Goal: Contribute content

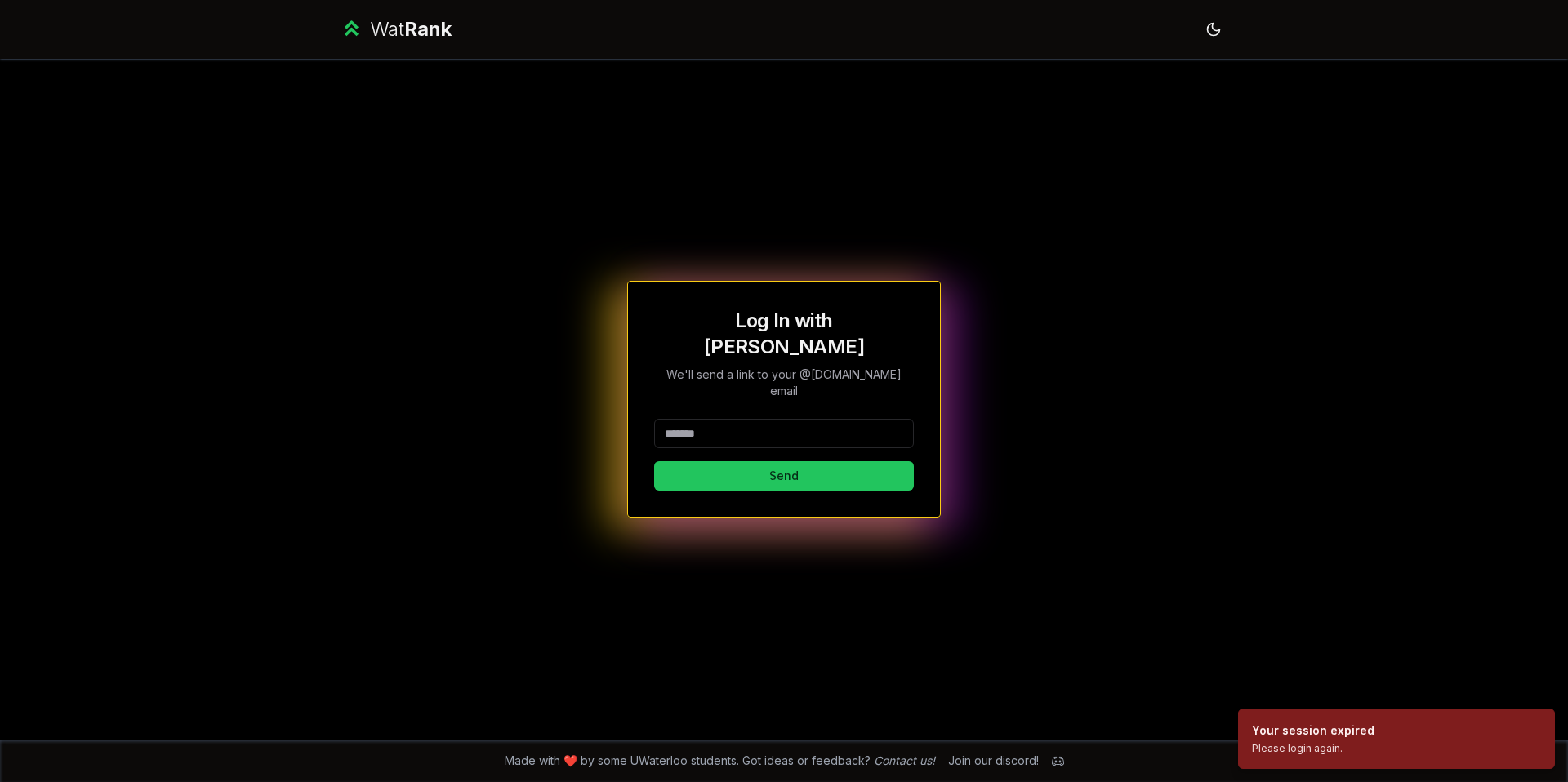
click at [826, 419] on input at bounding box center [783, 434] width 259 height 29
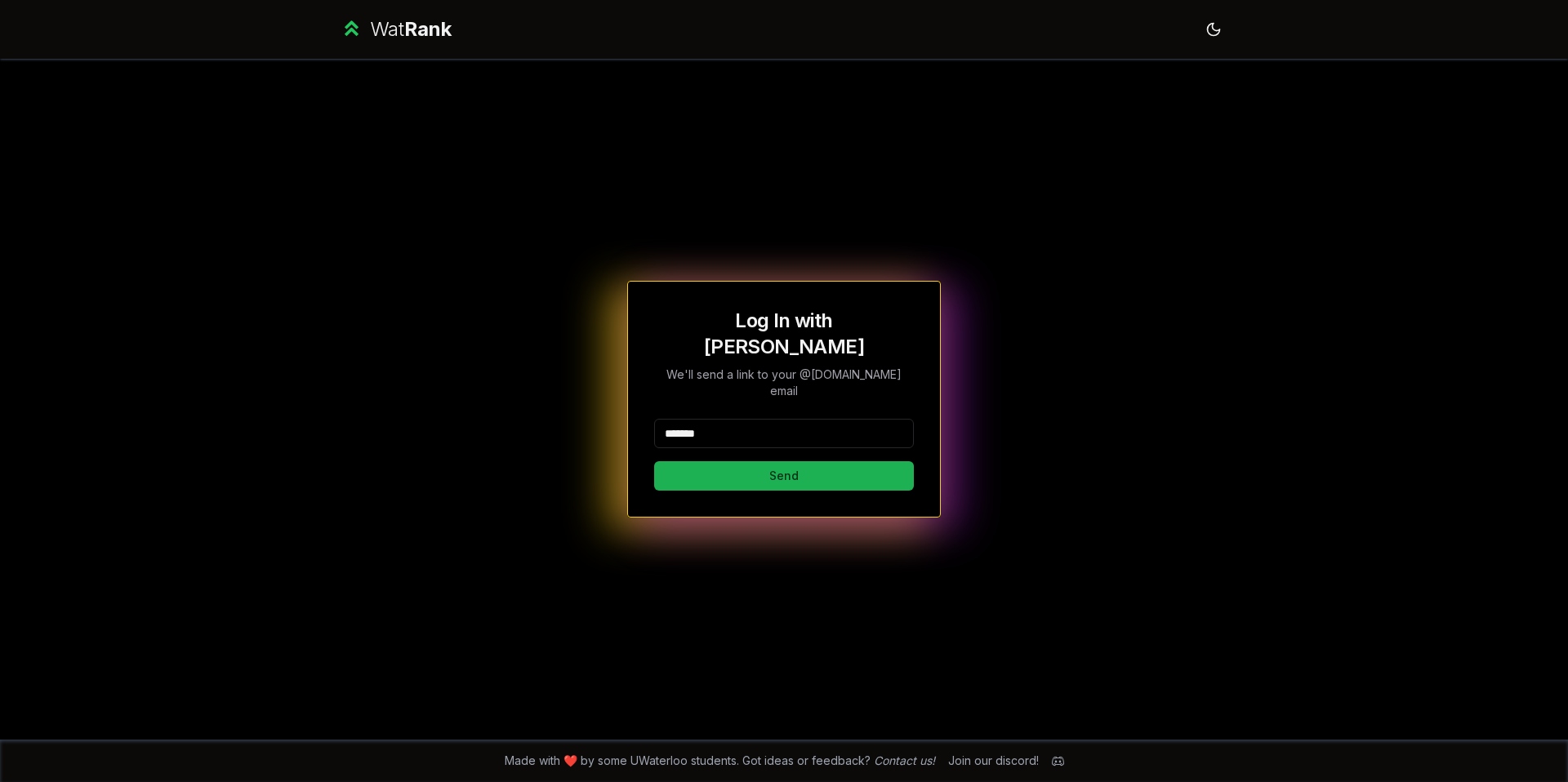
type input "*******"
click at [709, 461] on button "Send" at bounding box center [783, 476] width 259 height 29
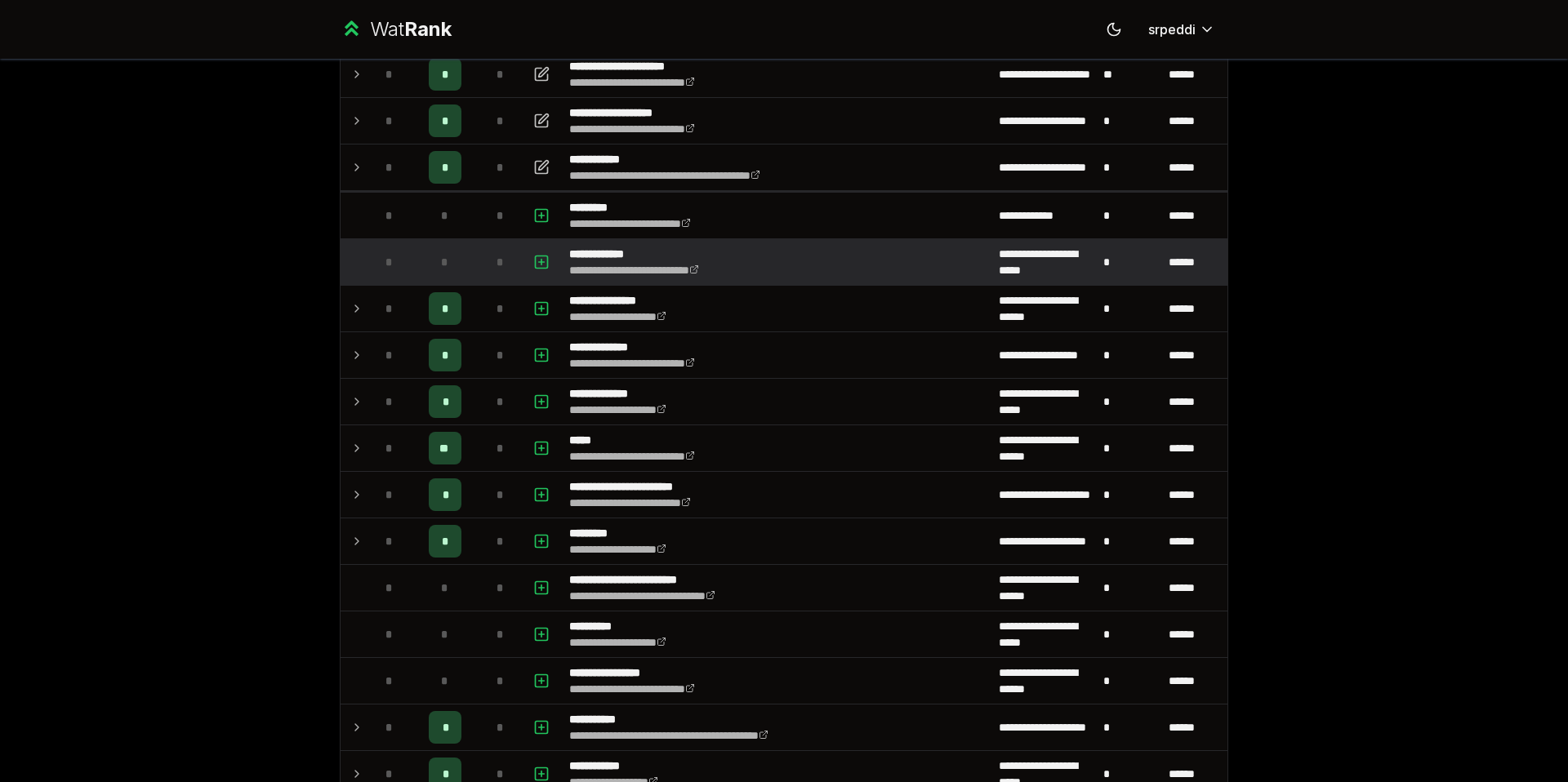
scroll to position [654, 0]
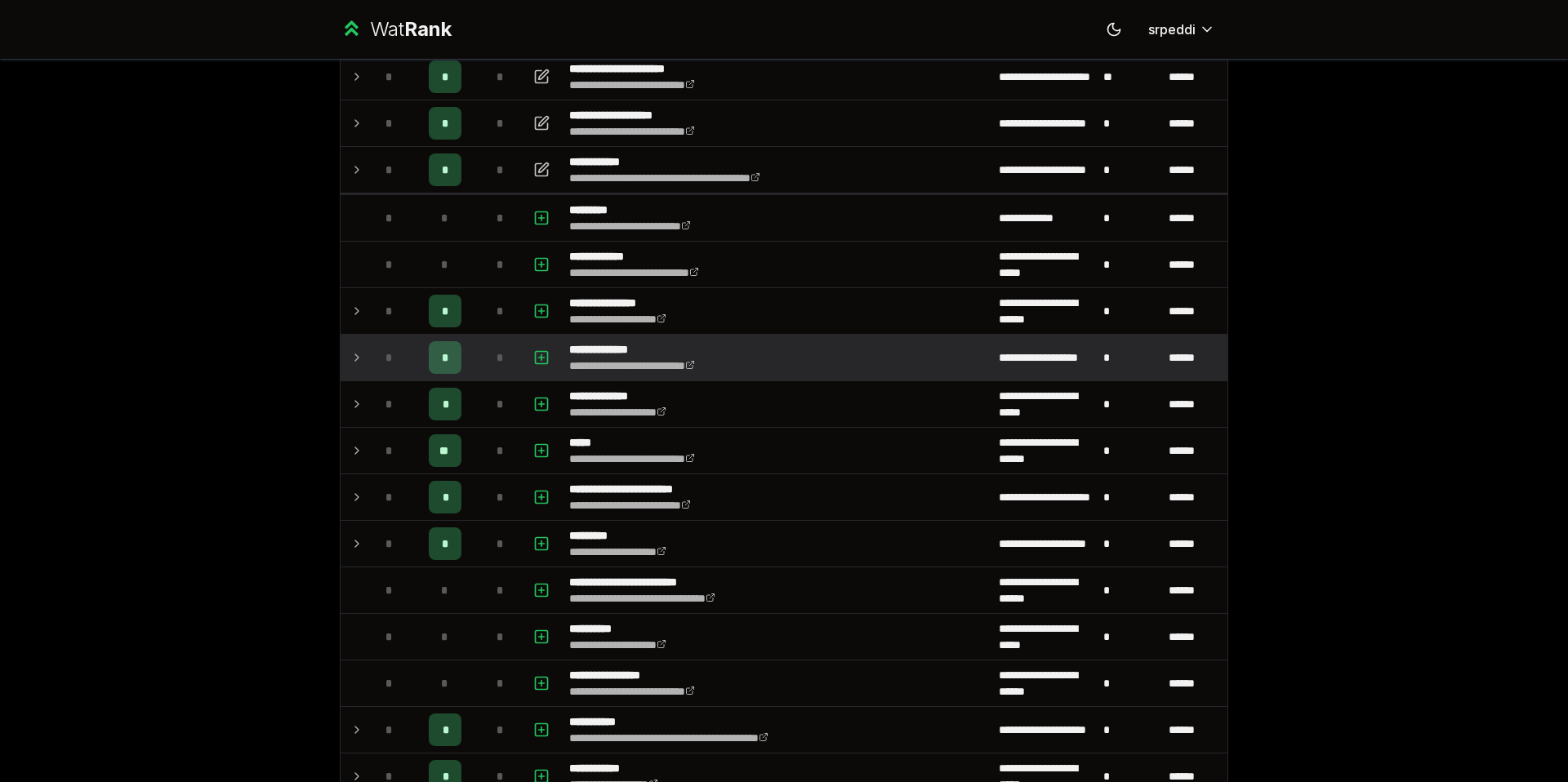
click at [355, 360] on icon at bounding box center [357, 358] width 3 height 7
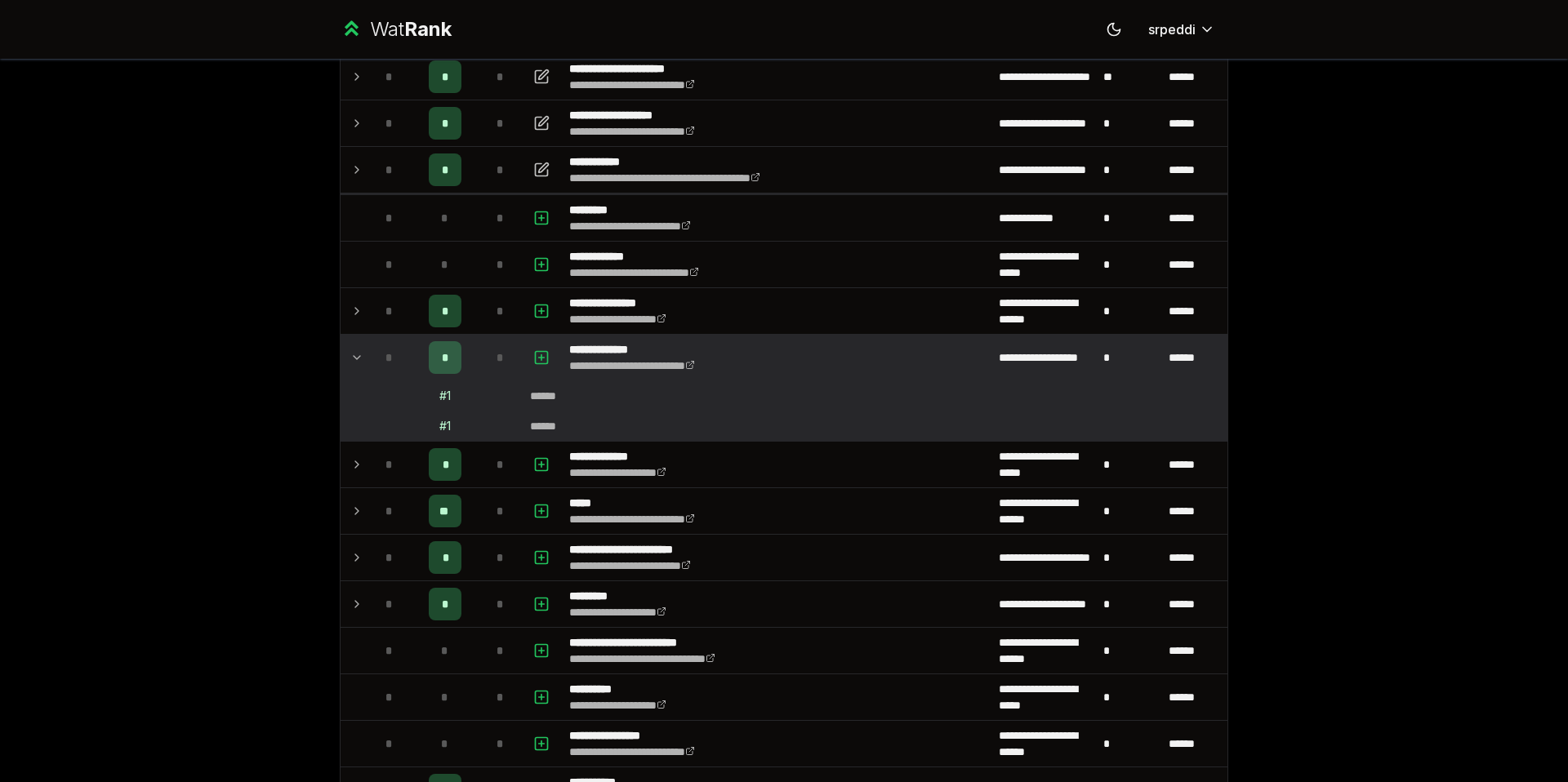
click at [357, 358] on td at bounding box center [353, 357] width 27 height 45
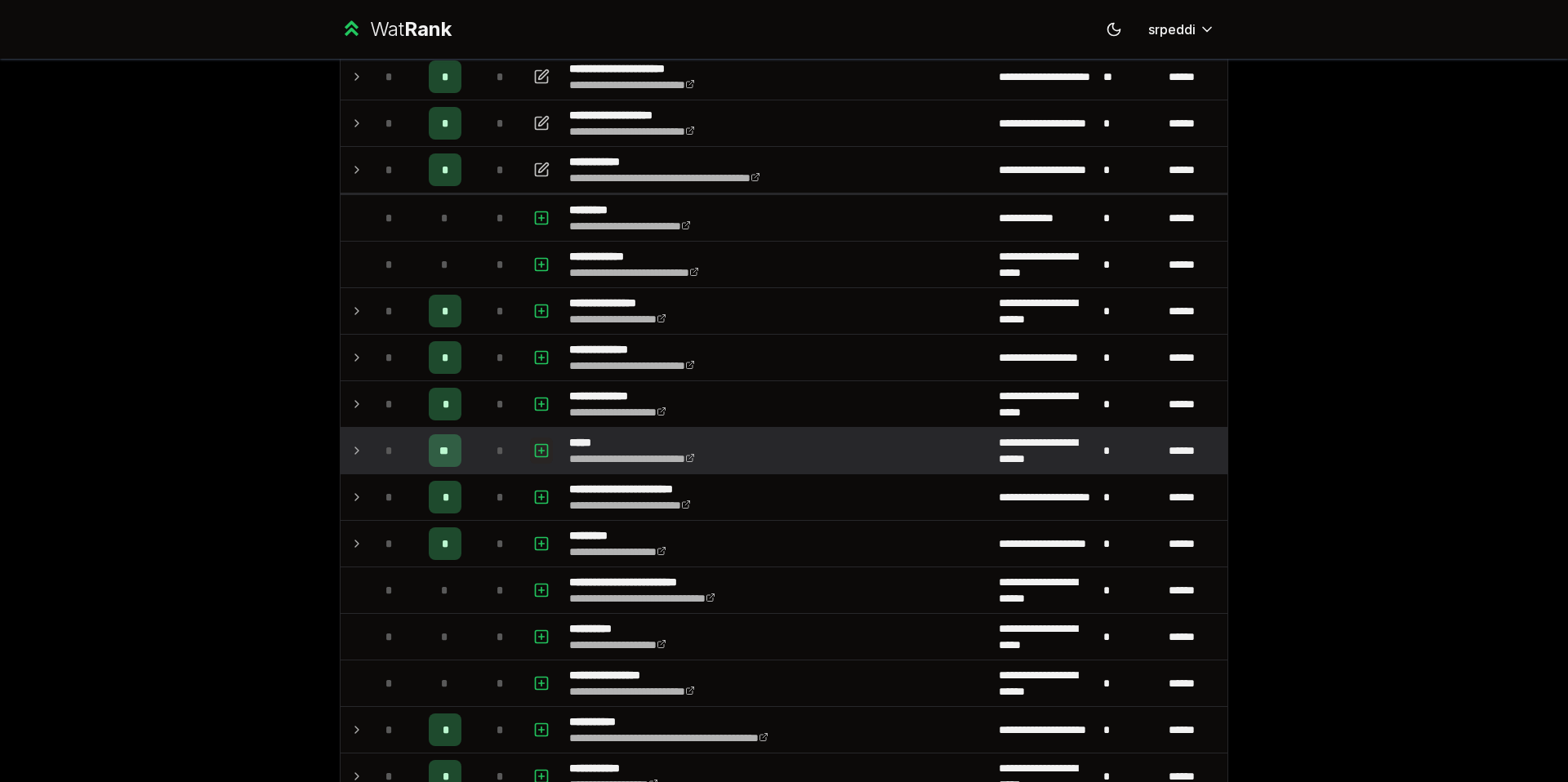
click at [533, 454] on icon "button" at bounding box center [541, 450] width 16 height 20
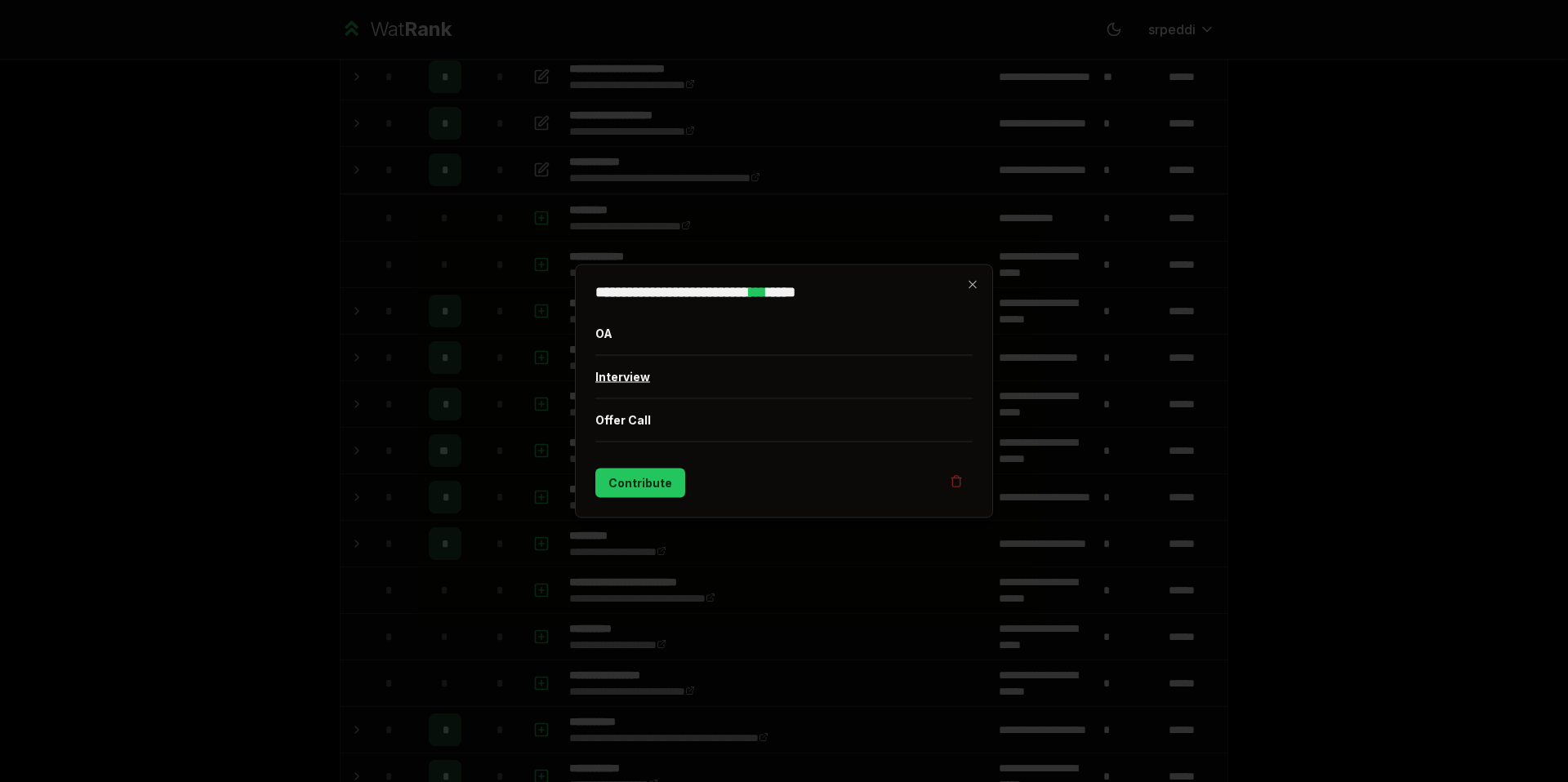
click at [630, 384] on button "Interview" at bounding box center [784, 377] width 377 height 43
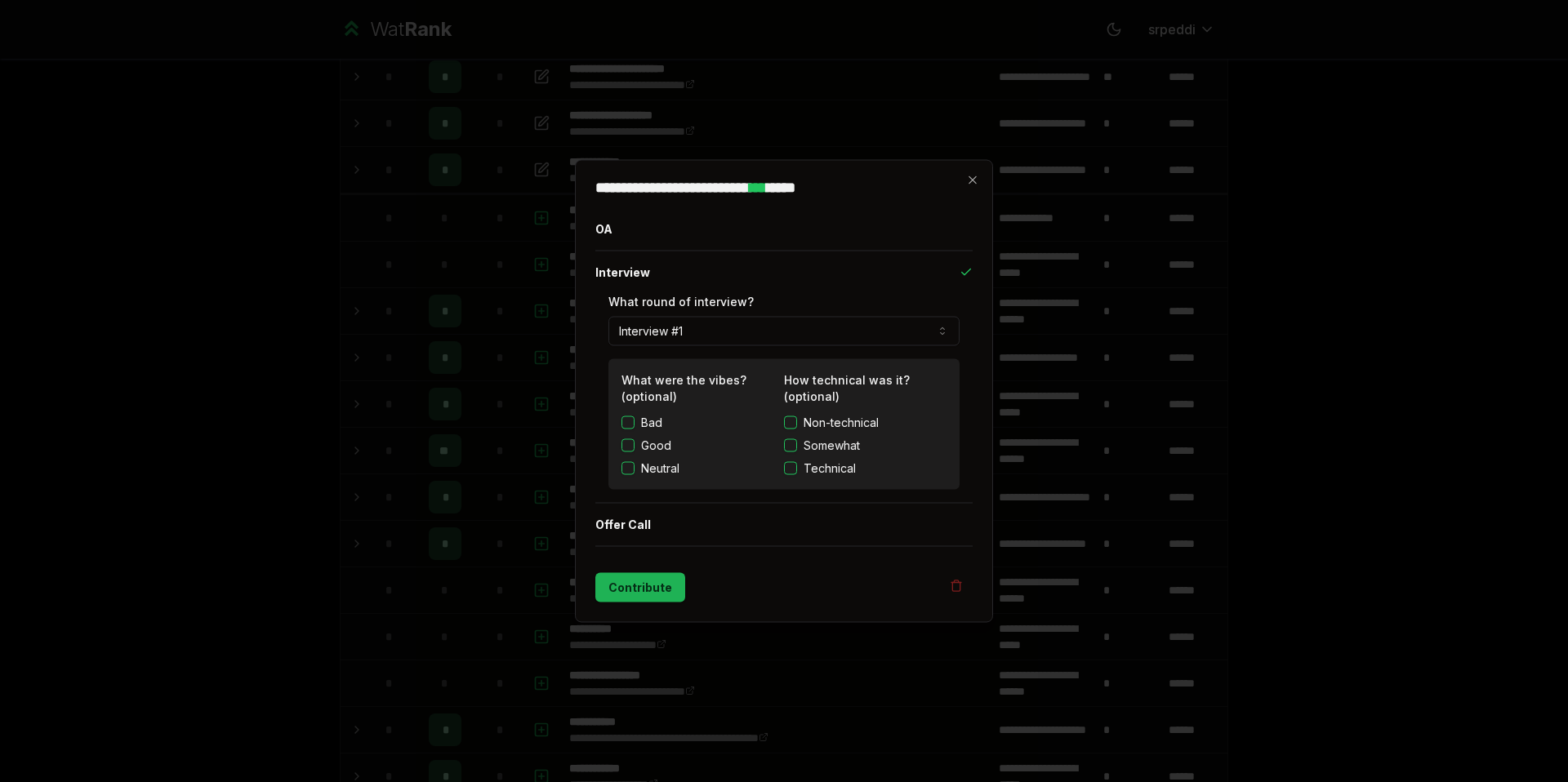
click at [657, 589] on button "Contribute" at bounding box center [640, 588] width 90 height 29
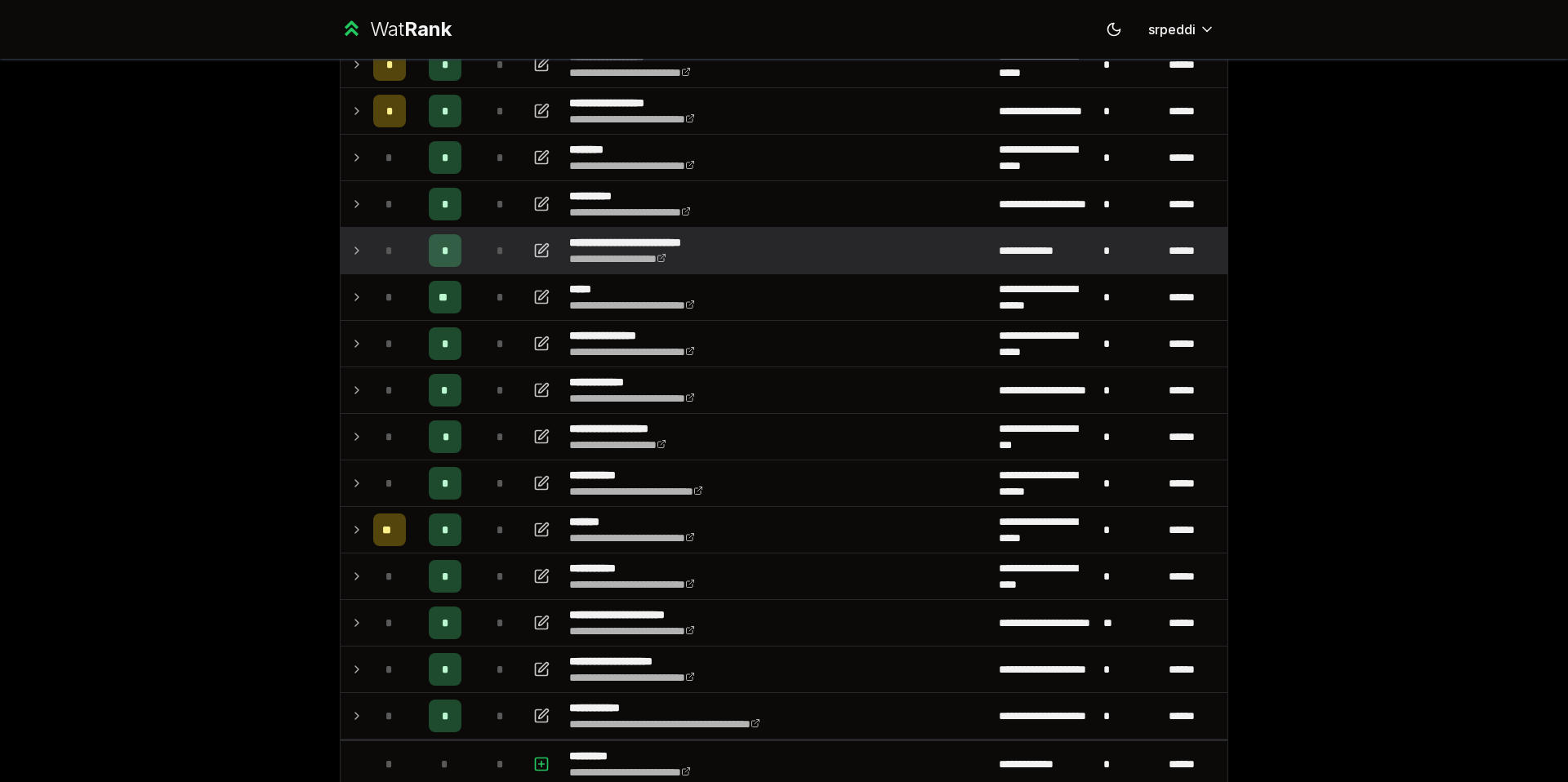
scroll to position [170, 0]
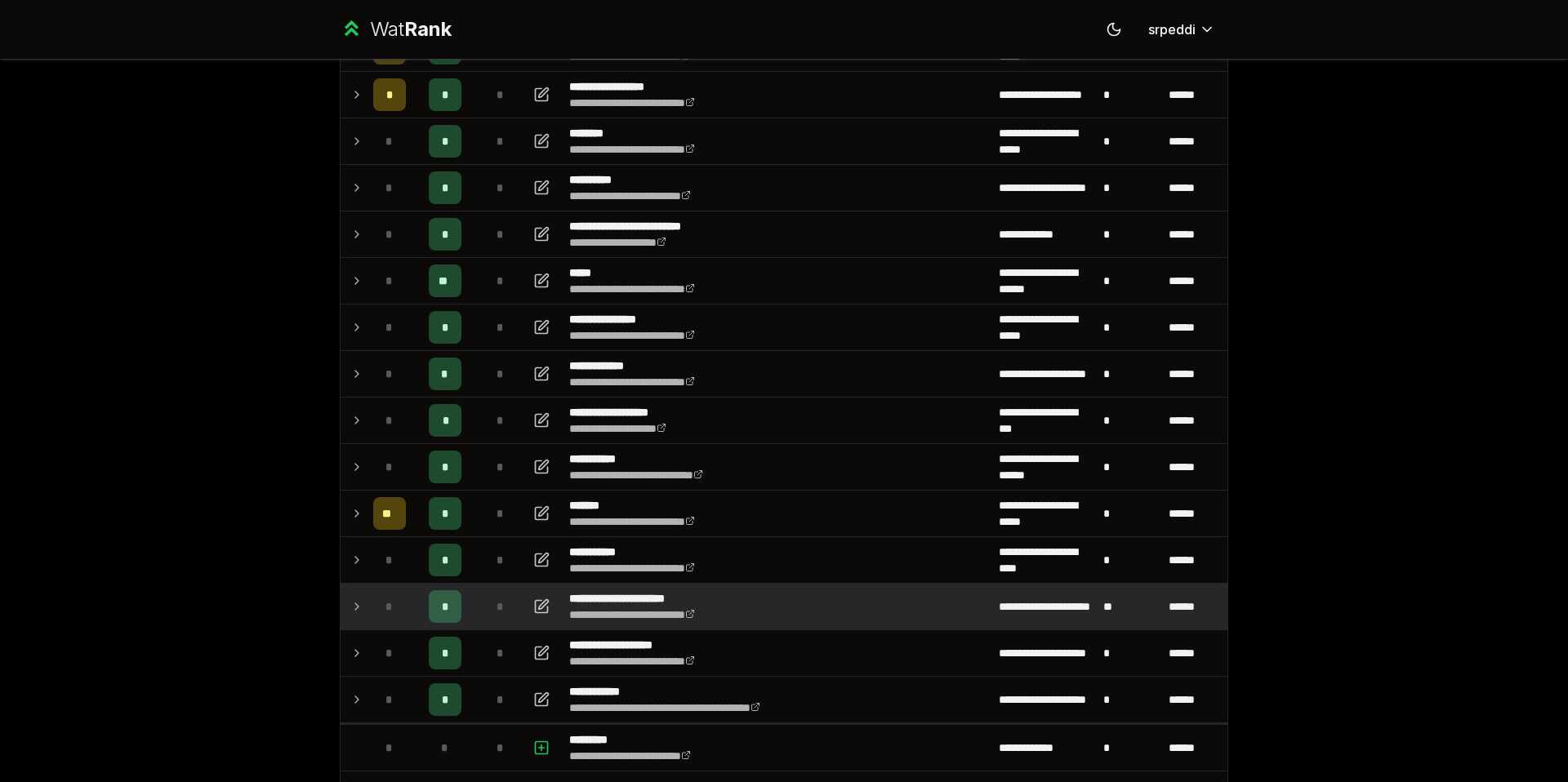
click at [350, 610] on icon at bounding box center [356, 607] width 13 height 20
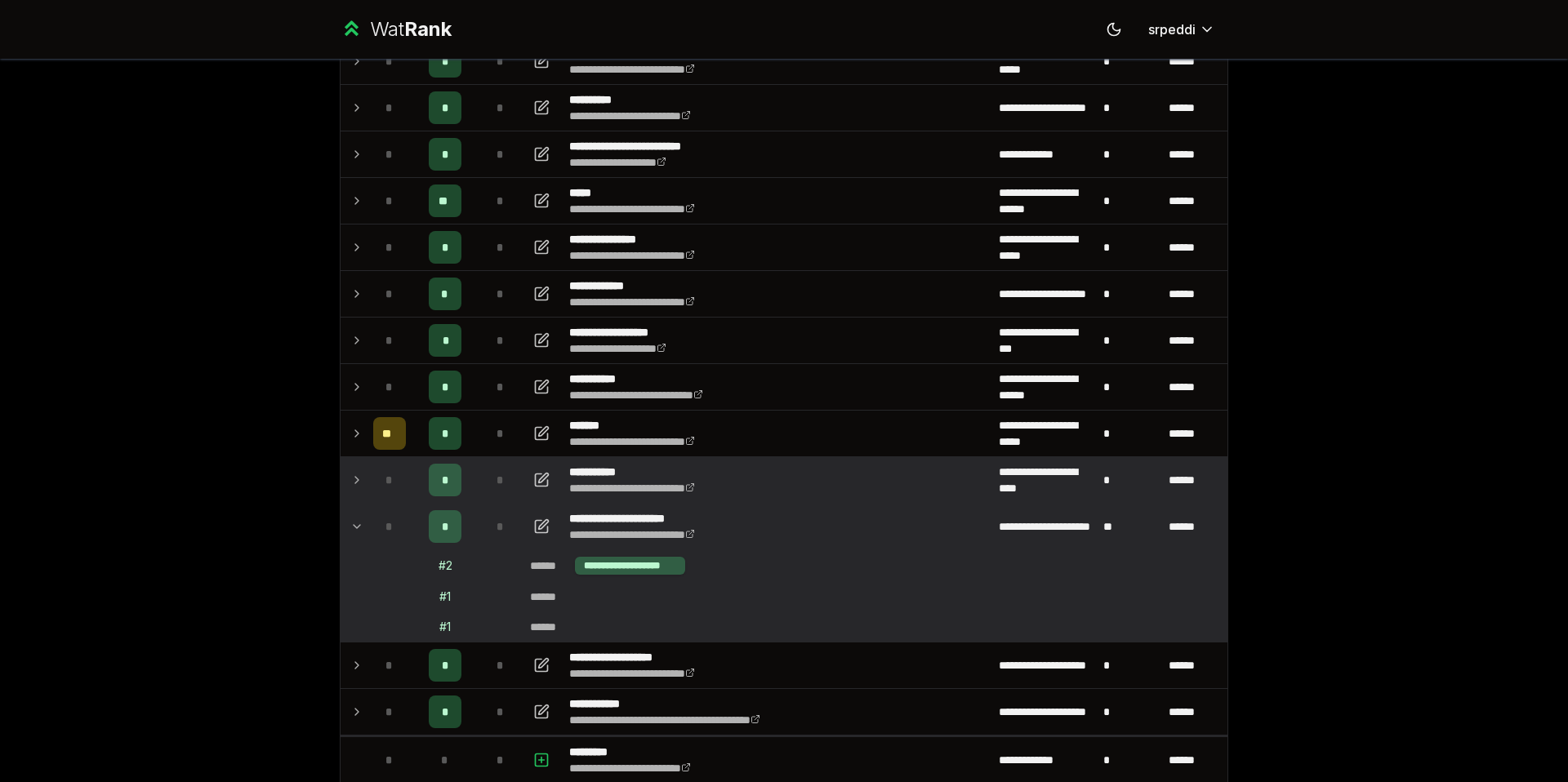
scroll to position [266, 0]
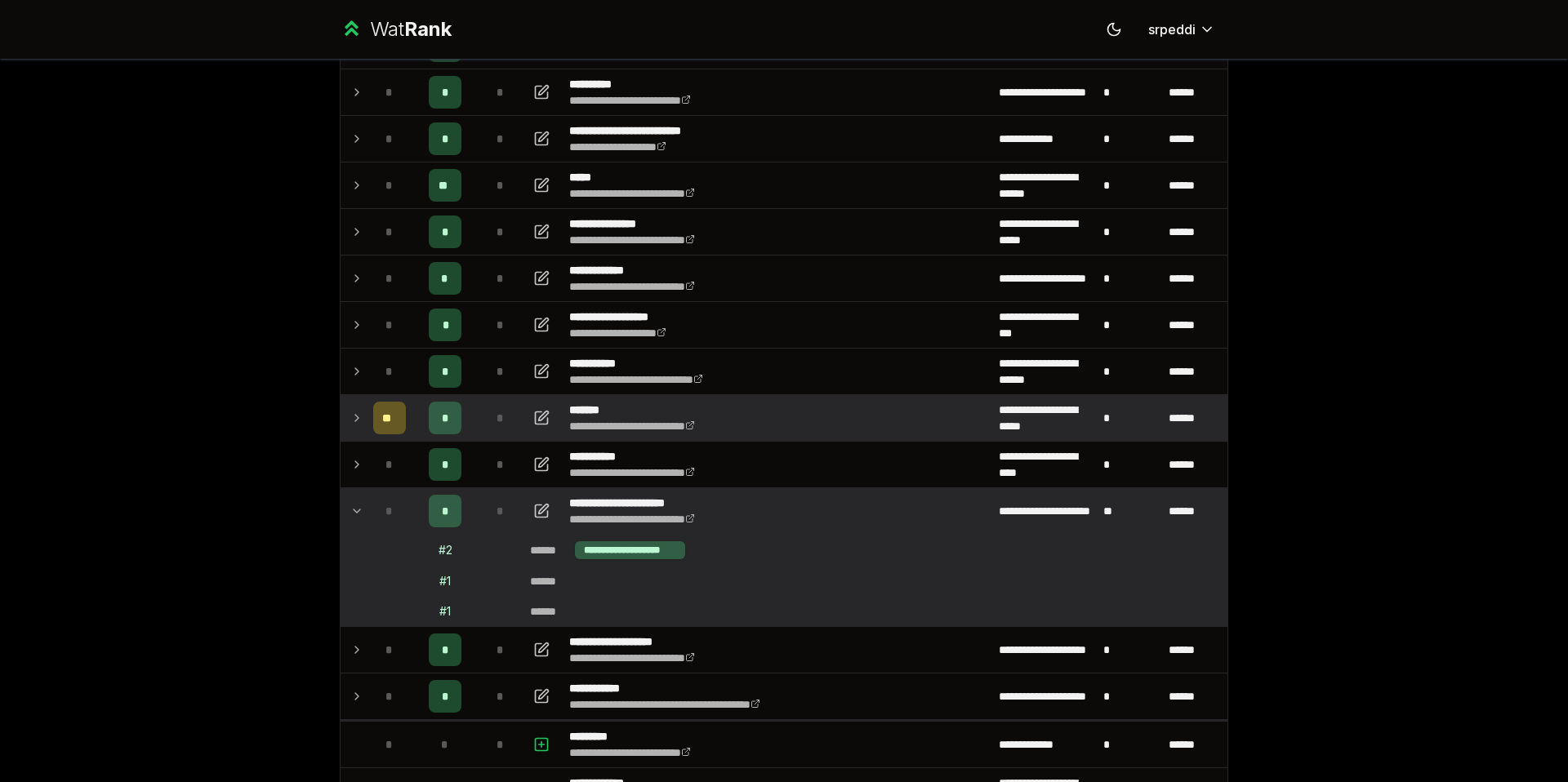
click at [353, 420] on icon at bounding box center [356, 418] width 13 height 20
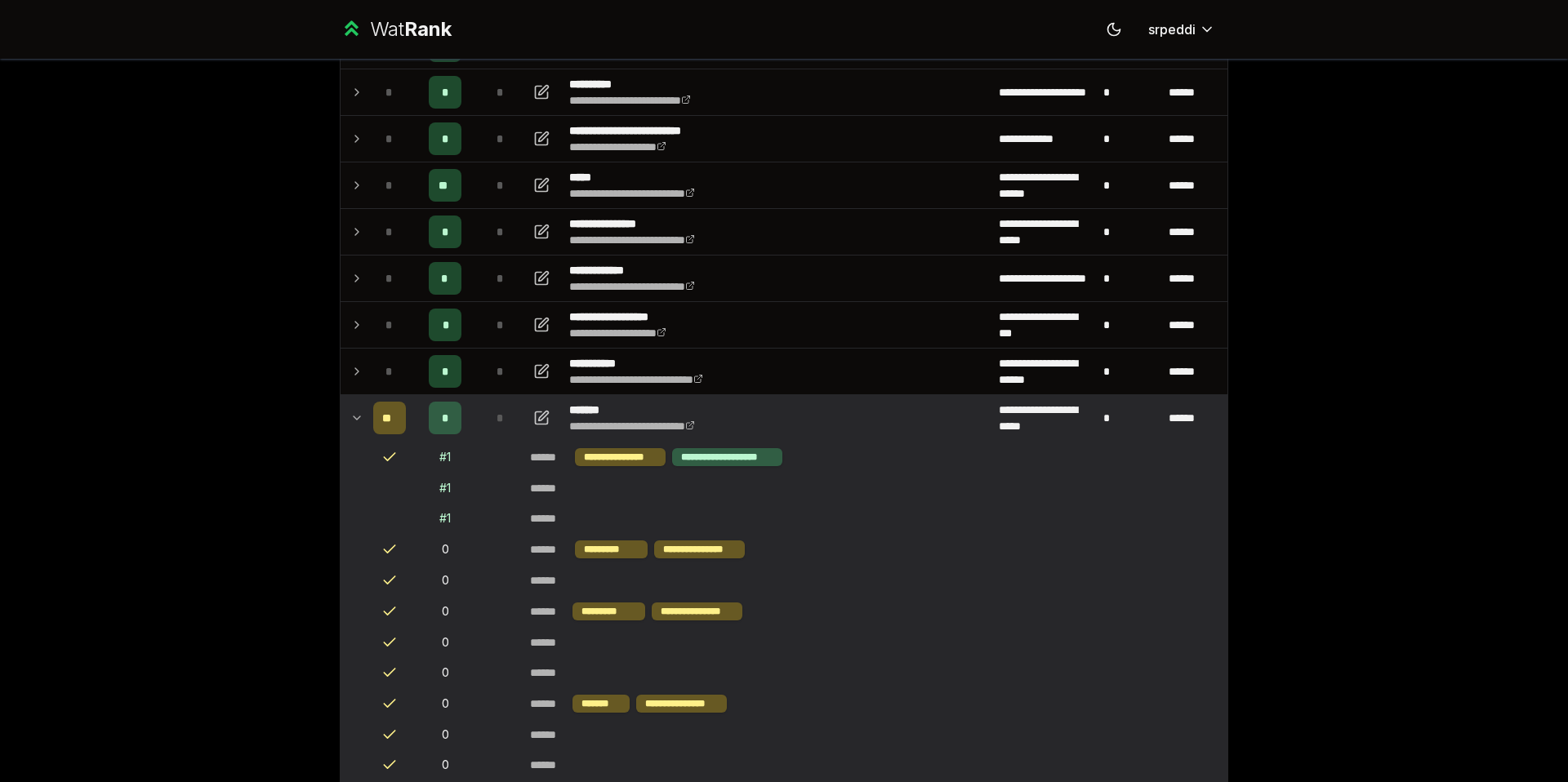
click at [355, 415] on icon at bounding box center [356, 418] width 13 height 20
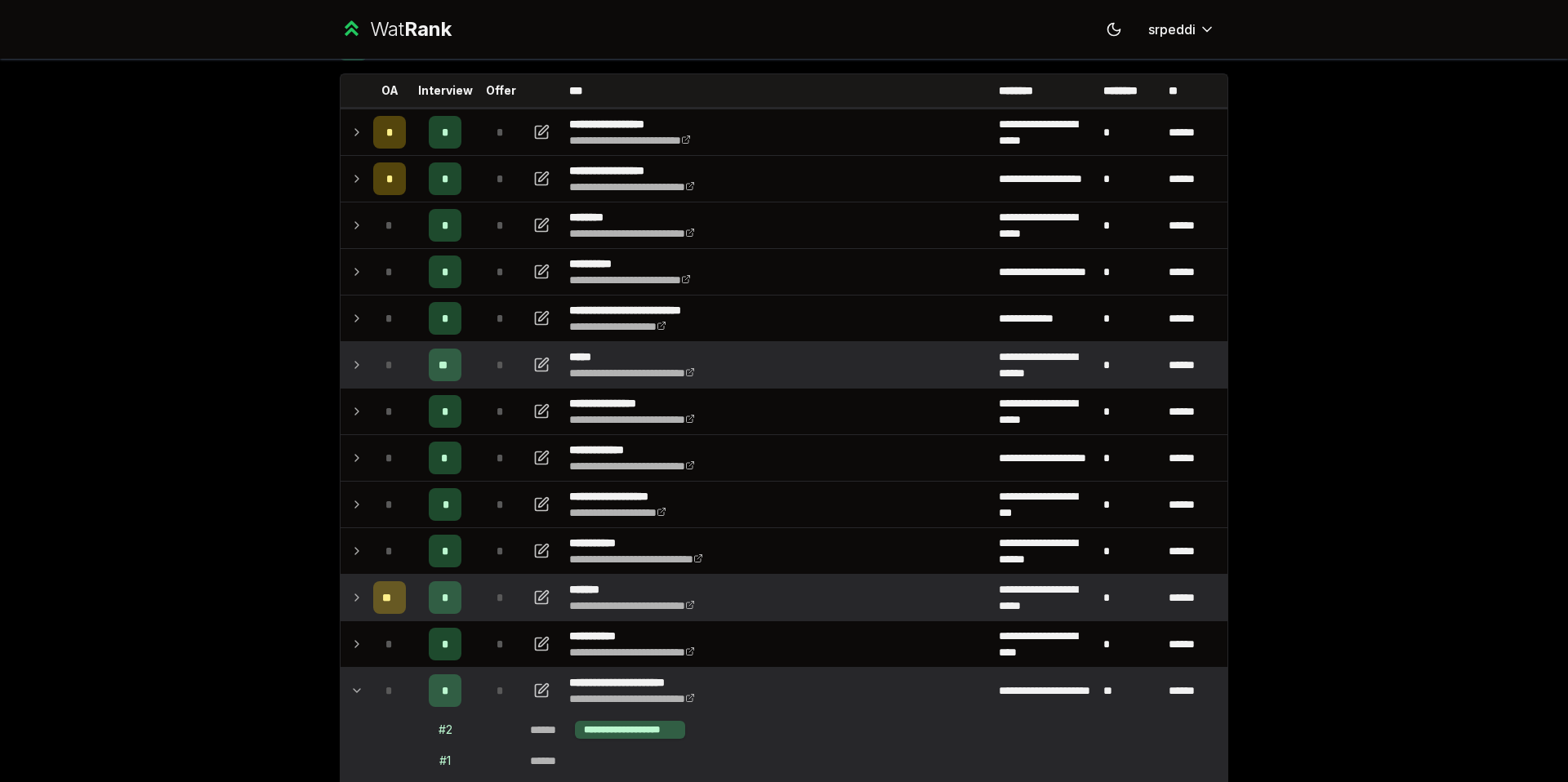
scroll to position [68, 0]
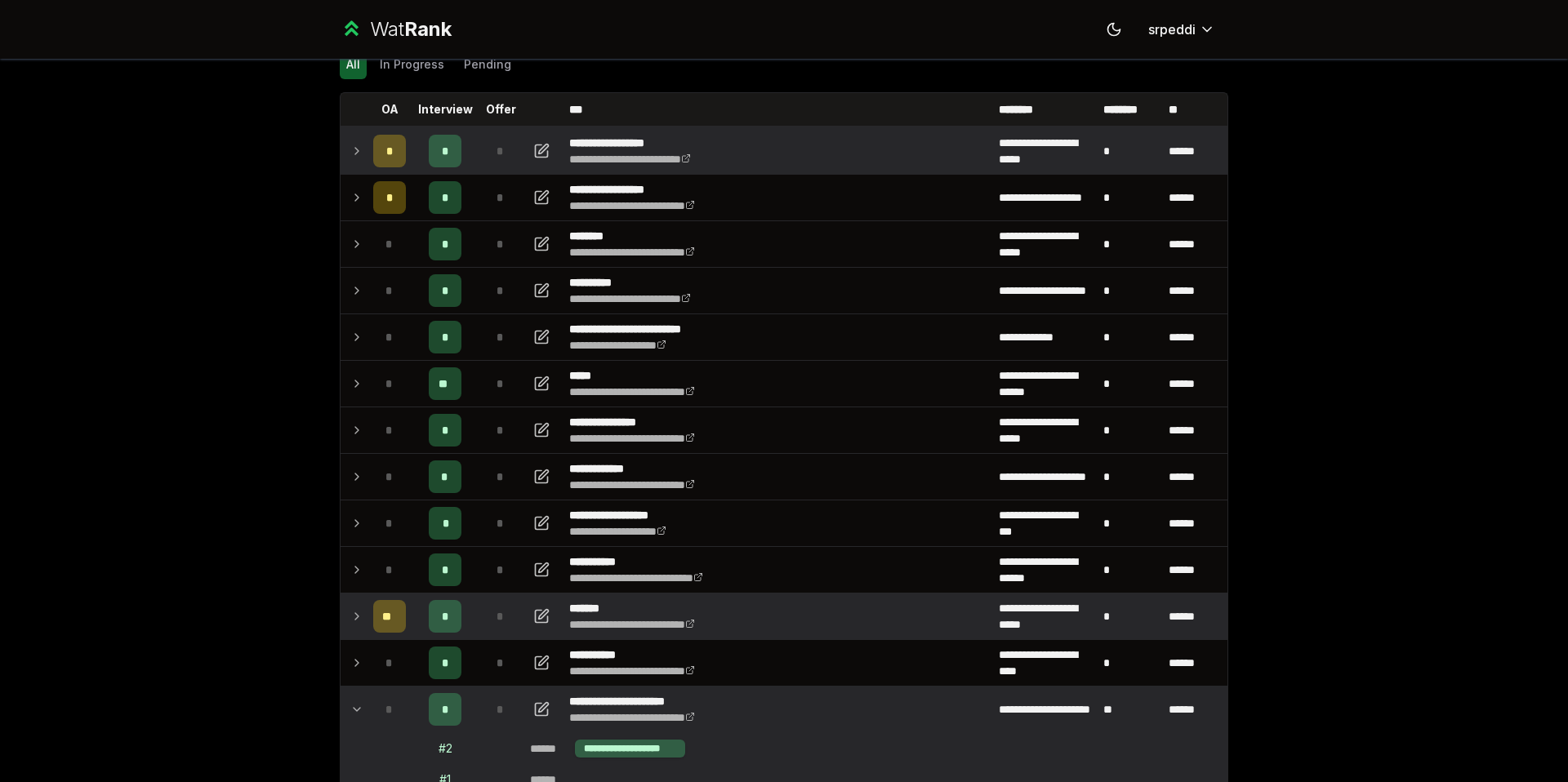
click at [350, 149] on icon at bounding box center [356, 151] width 13 height 20
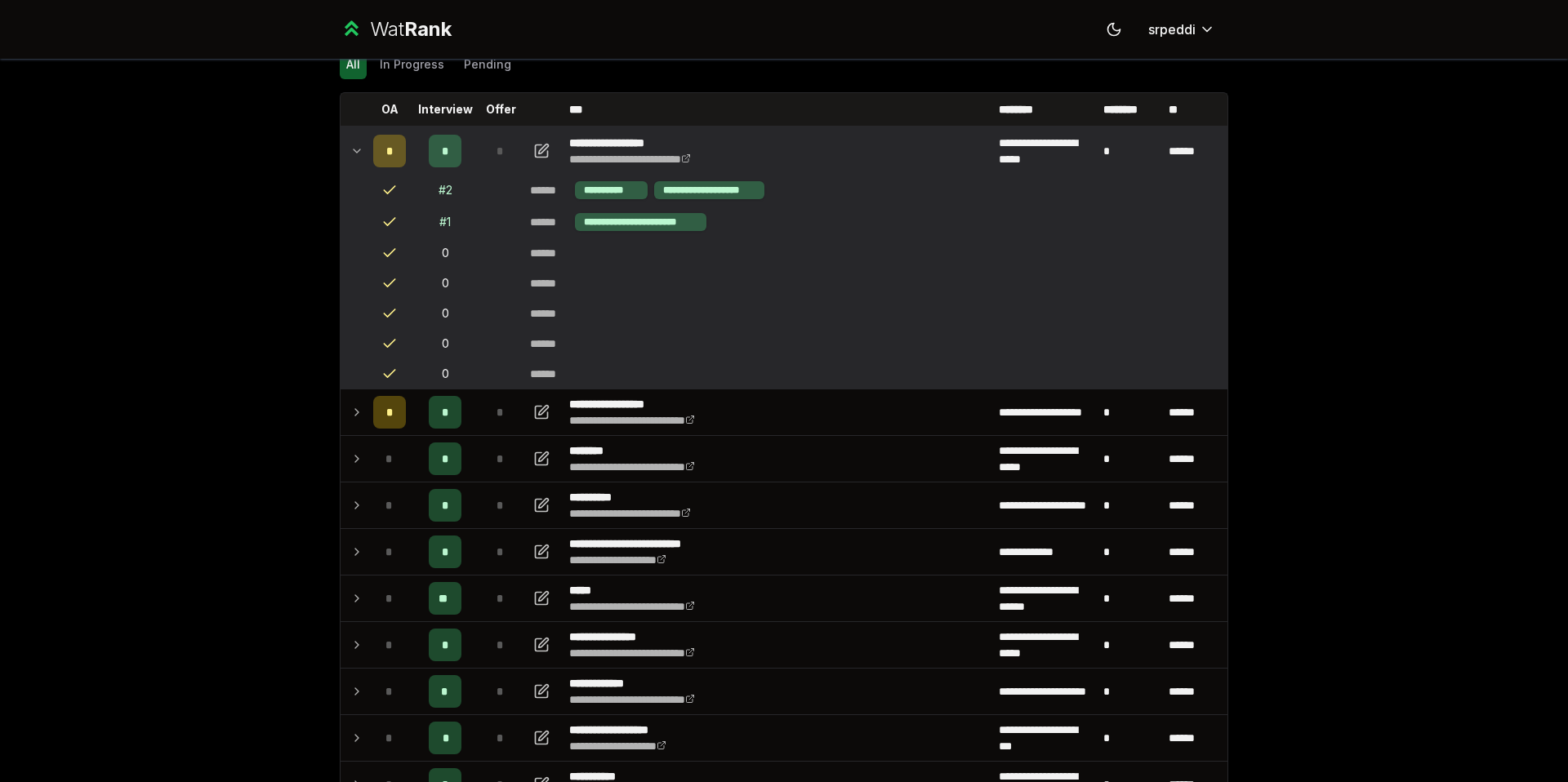
click at [352, 151] on icon at bounding box center [356, 151] width 13 height 20
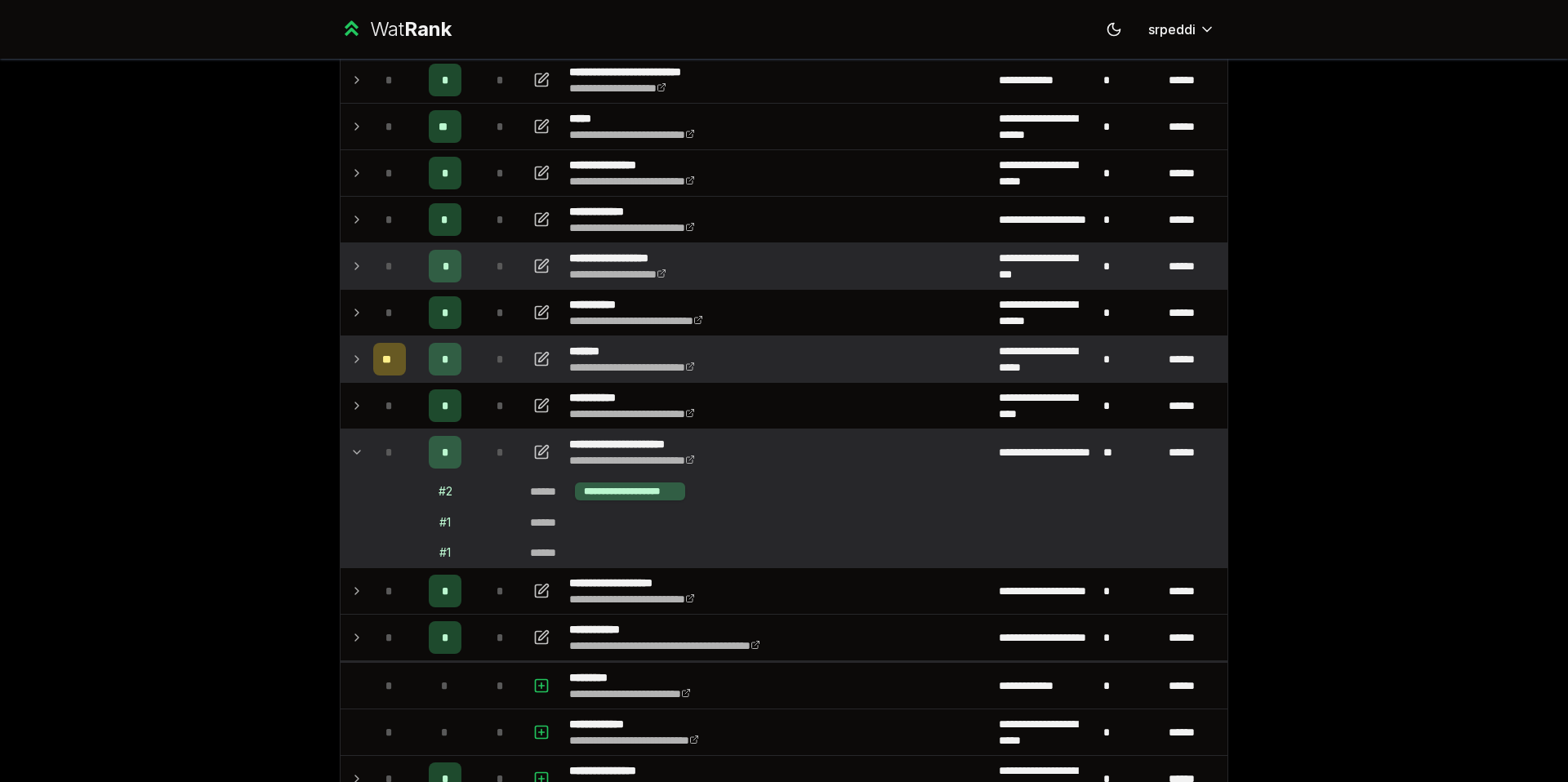
scroll to position [530, 0]
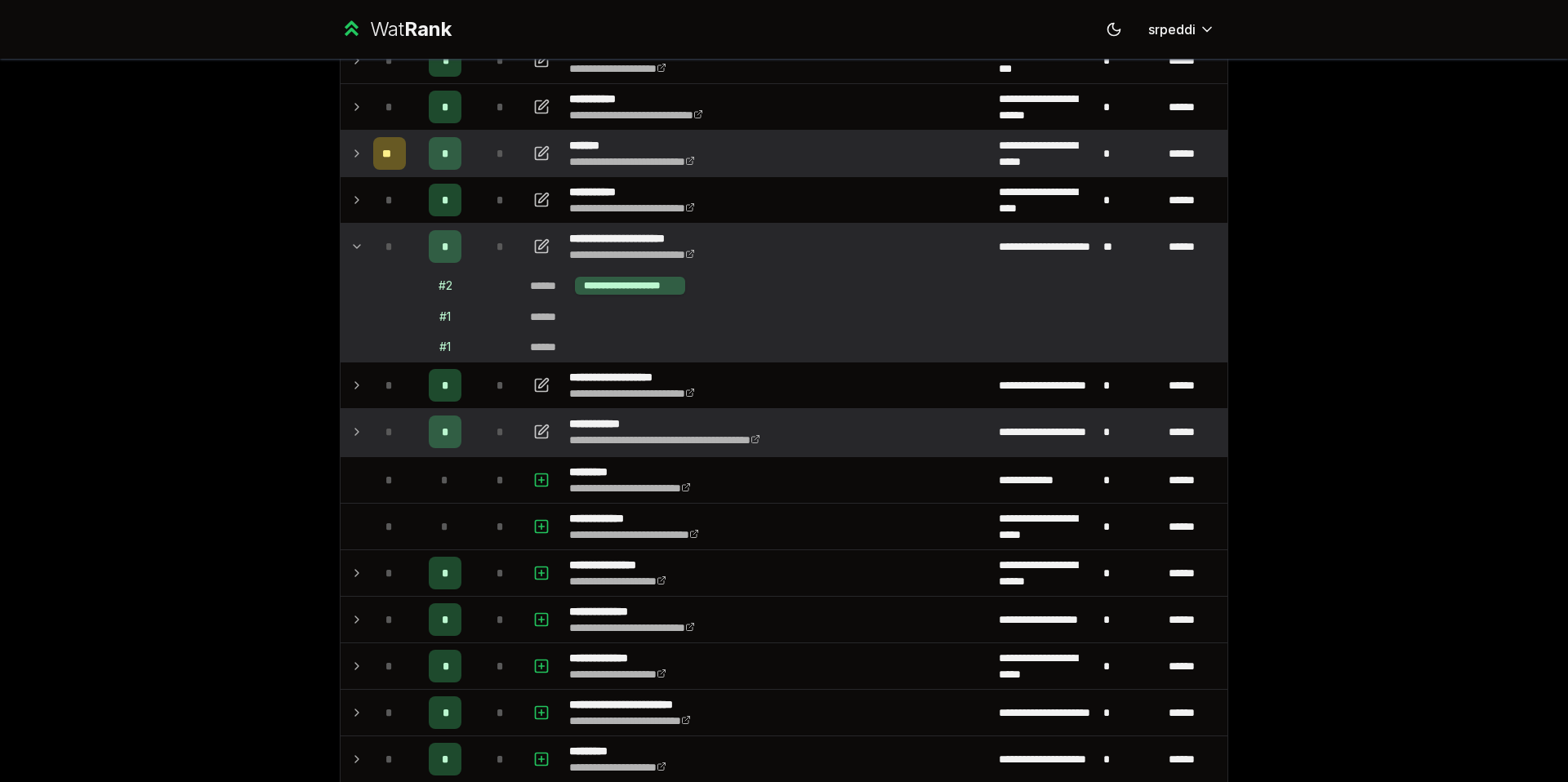
click at [342, 433] on td at bounding box center [353, 431] width 27 height 45
